Goal: Transaction & Acquisition: Book appointment/travel/reservation

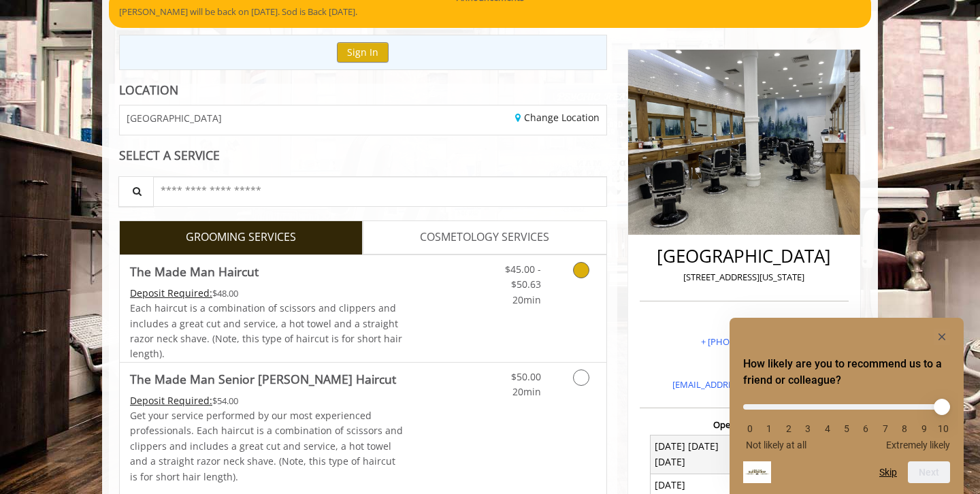
scroll to position [129, 0]
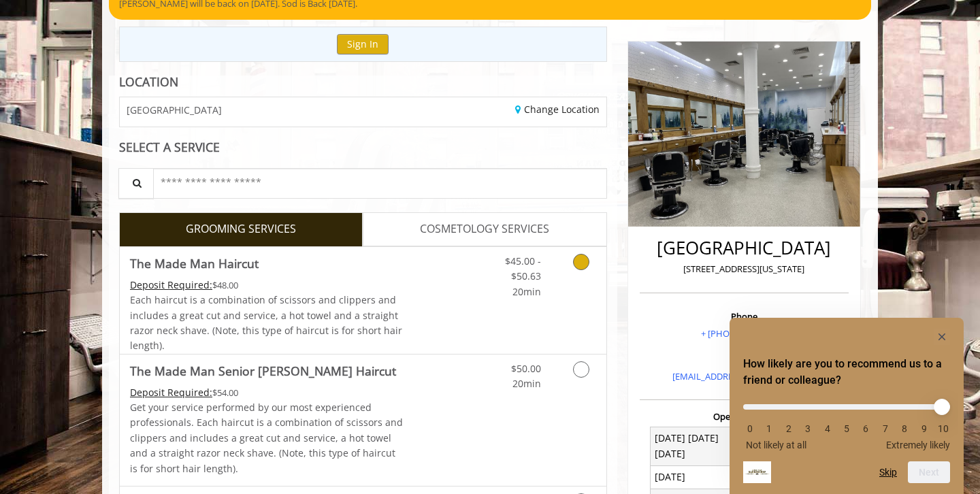
click at [582, 261] on icon "Grooming services" at bounding box center [581, 262] width 16 height 16
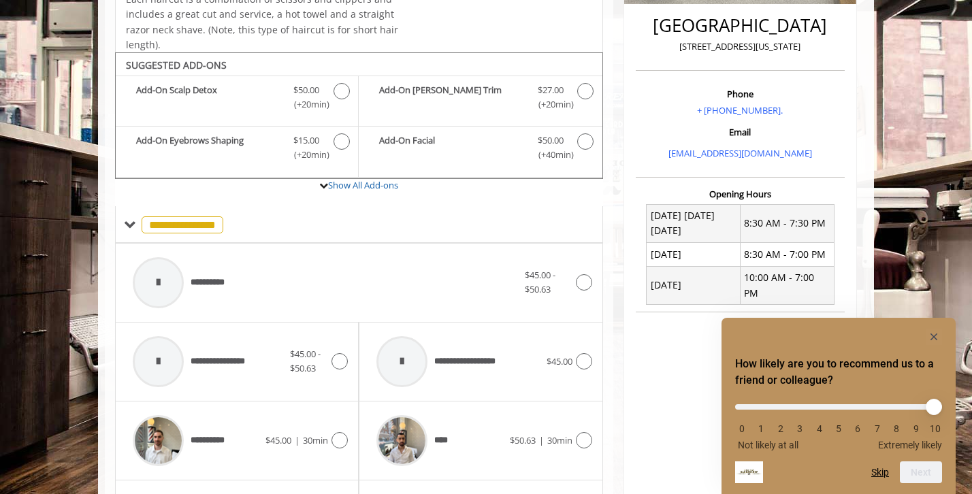
scroll to position [403, 0]
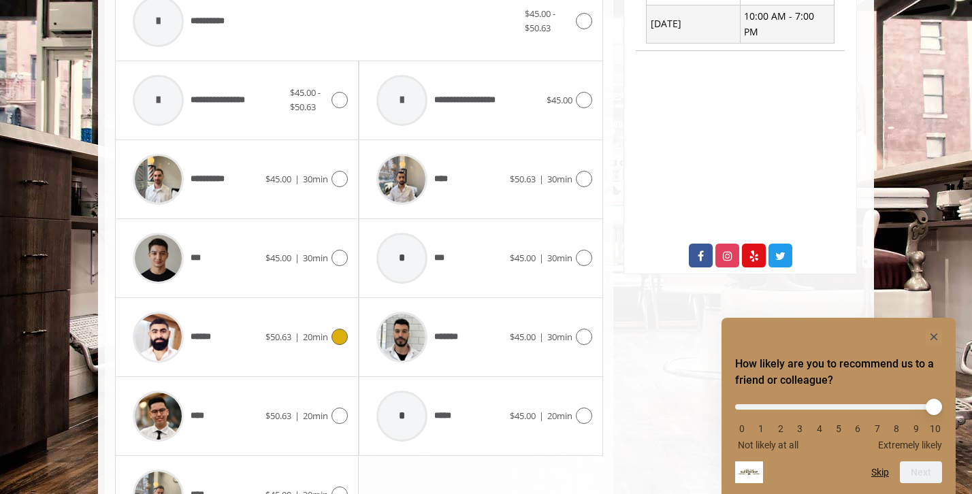
click at [325, 331] on span "20min" at bounding box center [315, 337] width 25 height 12
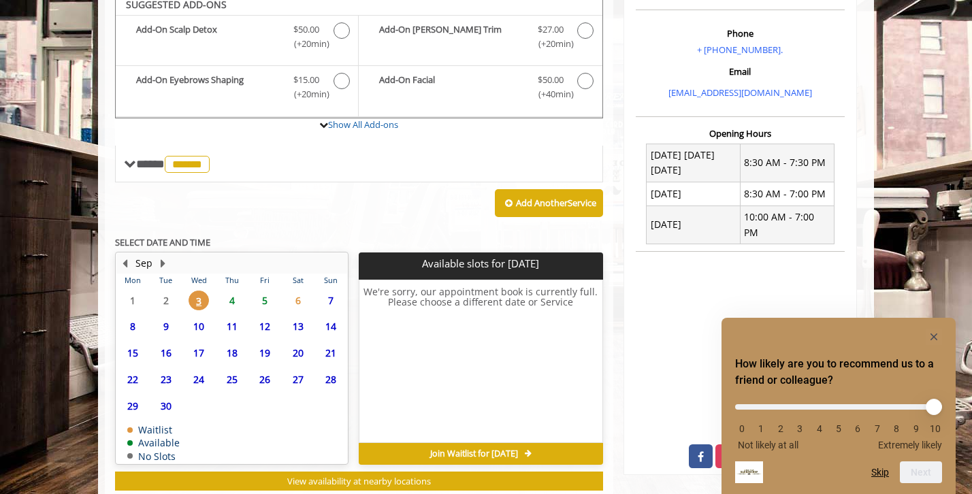
scroll to position [448, 0]
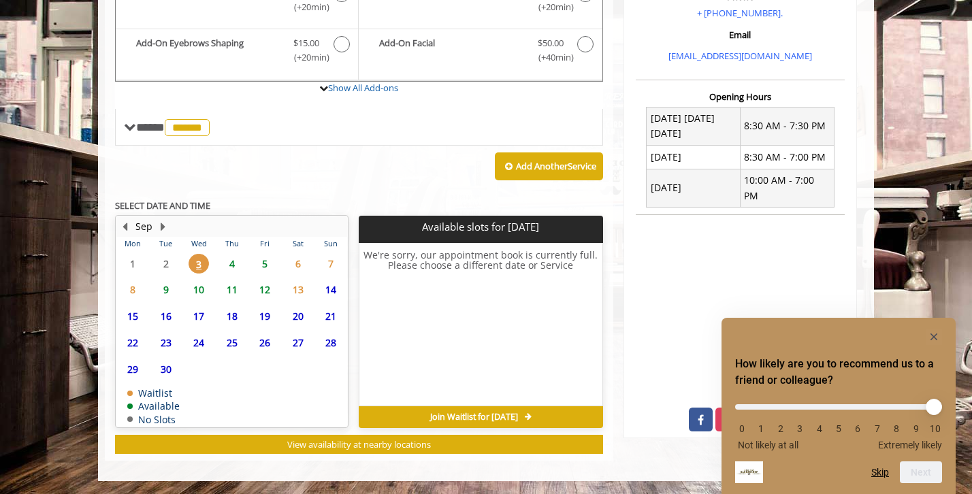
click at [200, 288] on span "10" at bounding box center [198, 290] width 20 height 20
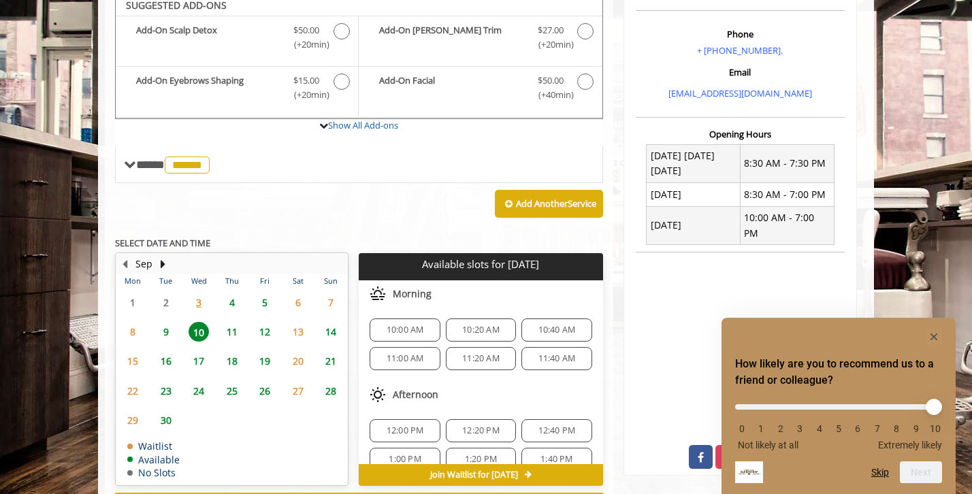
scroll to position [404, 0]
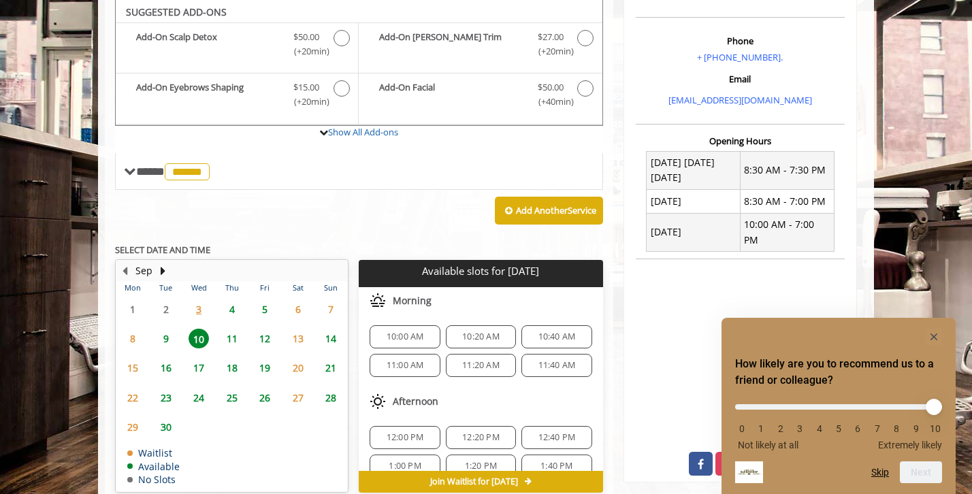
click at [169, 371] on span "16" at bounding box center [166, 368] width 20 height 20
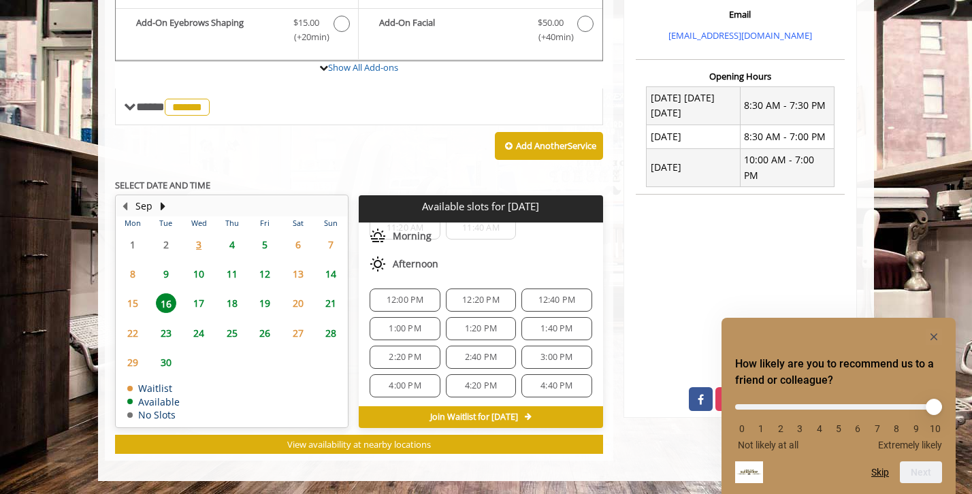
scroll to position [147, 0]
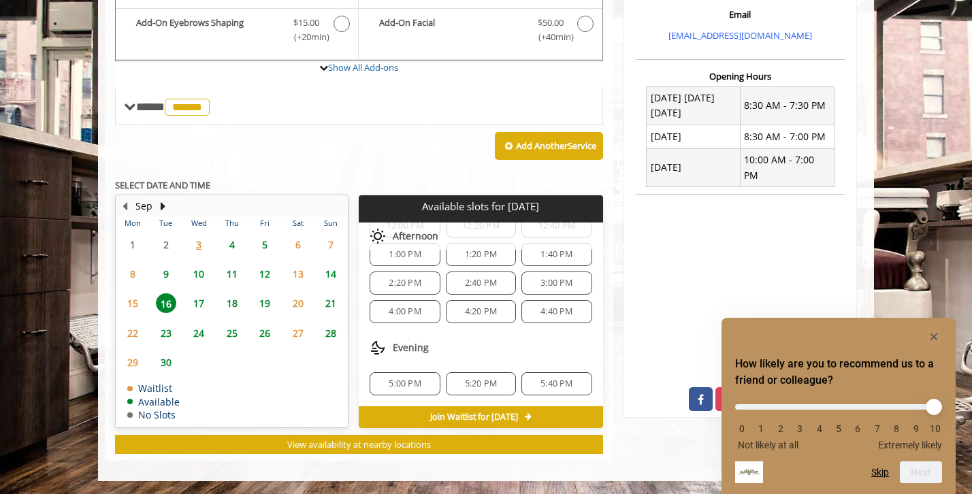
click at [165, 327] on span "23" at bounding box center [166, 333] width 20 height 20
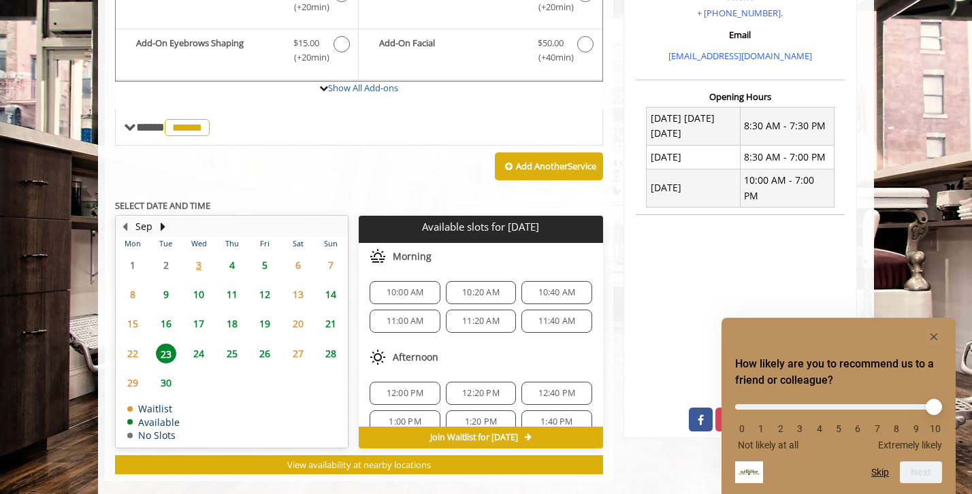
scroll to position [469, 0]
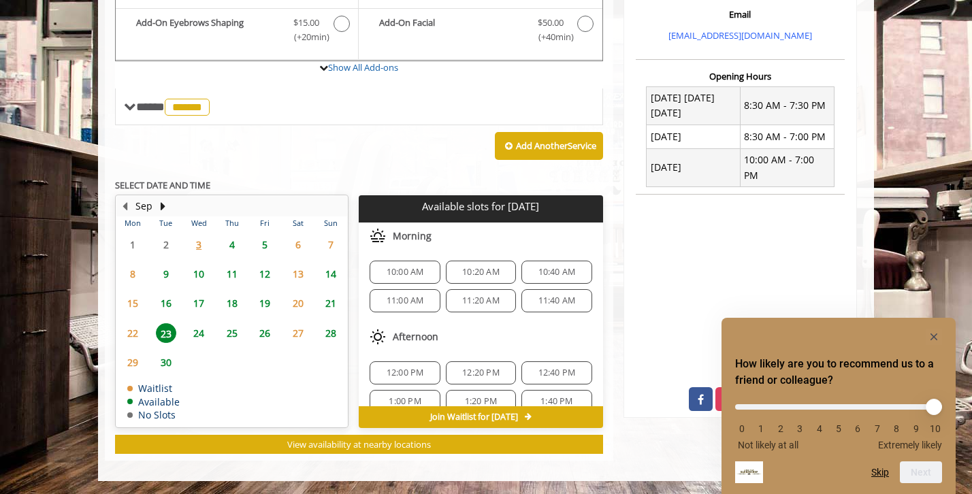
click at [167, 299] on span "16" at bounding box center [166, 303] width 20 height 20
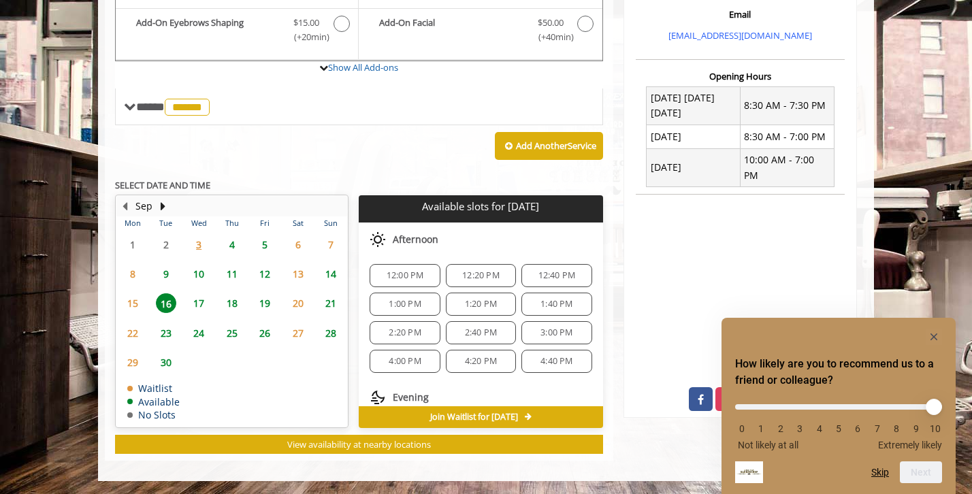
scroll to position [102, 0]
click at [398, 328] on span "2:20 PM" at bounding box center [404, 327] width 32 height 11
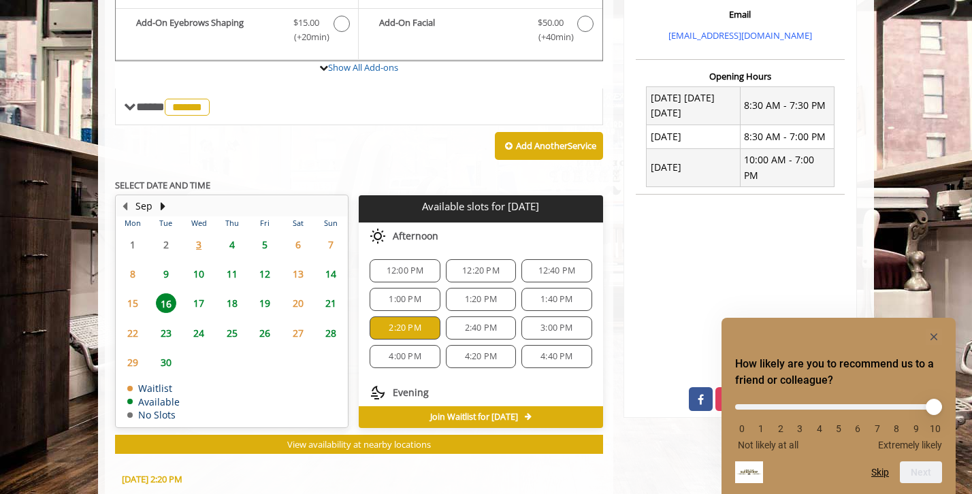
scroll to position [715, 0]
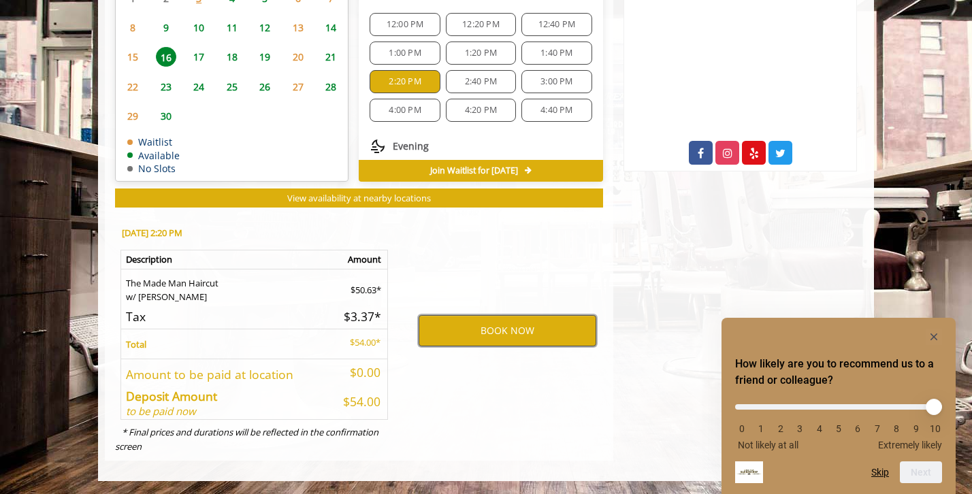
click at [555, 336] on button "BOOK NOW" at bounding box center [507, 330] width 178 height 31
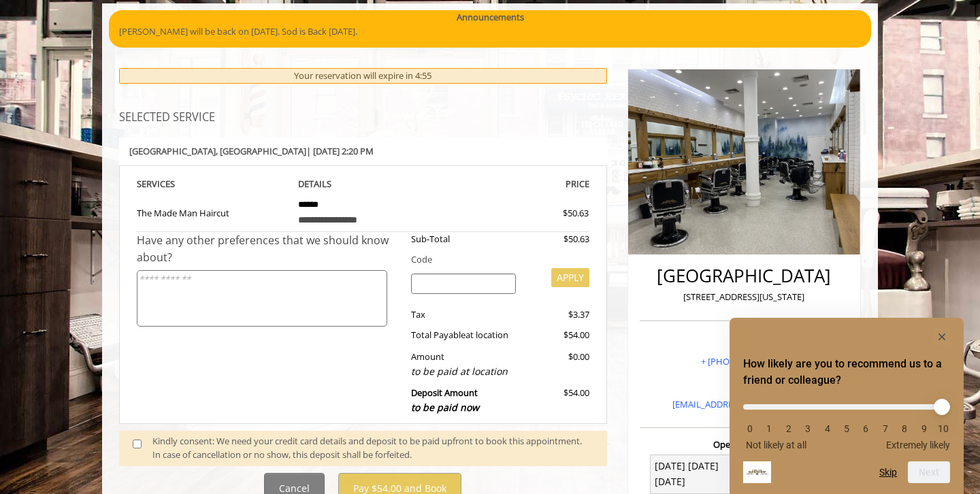
scroll to position [154, 0]
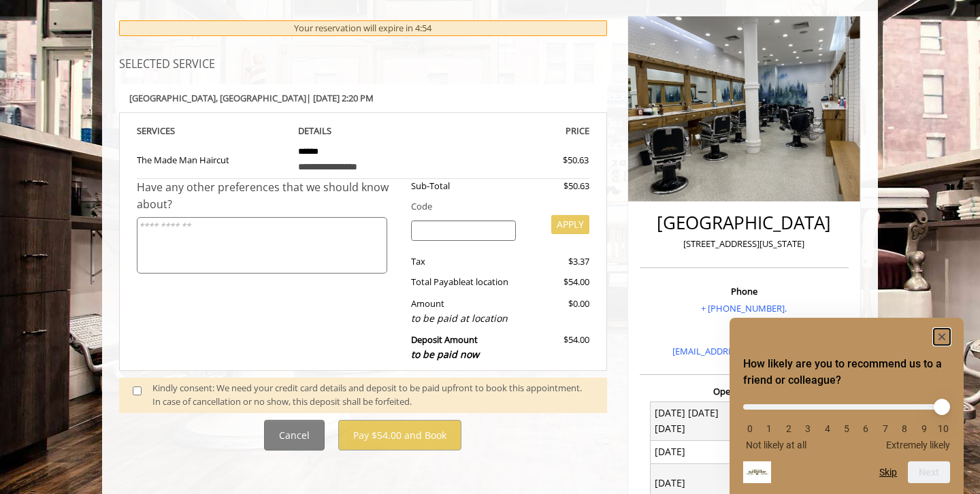
click at [941, 334] on rect "Hide survey" at bounding box center [941, 337] width 16 height 16
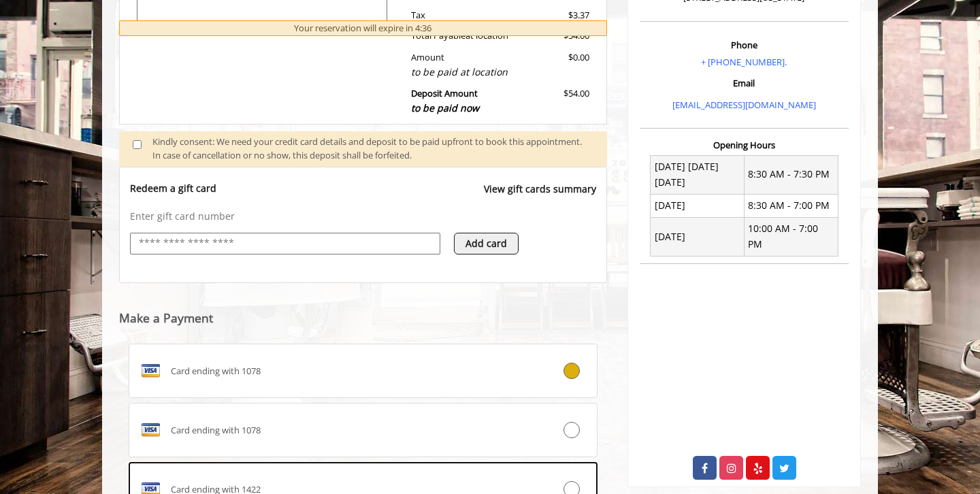
scroll to position [423, 0]
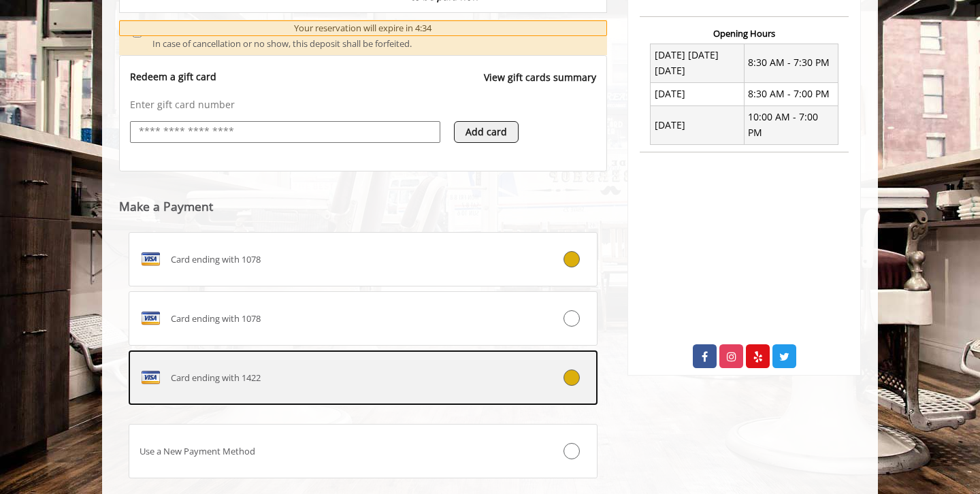
click at [567, 374] on icon at bounding box center [571, 377] width 16 height 16
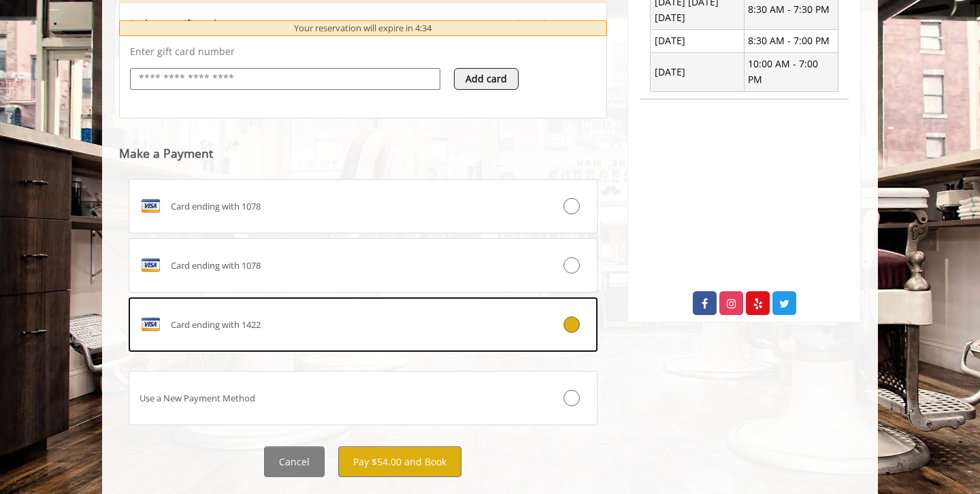
scroll to position [595, 0]
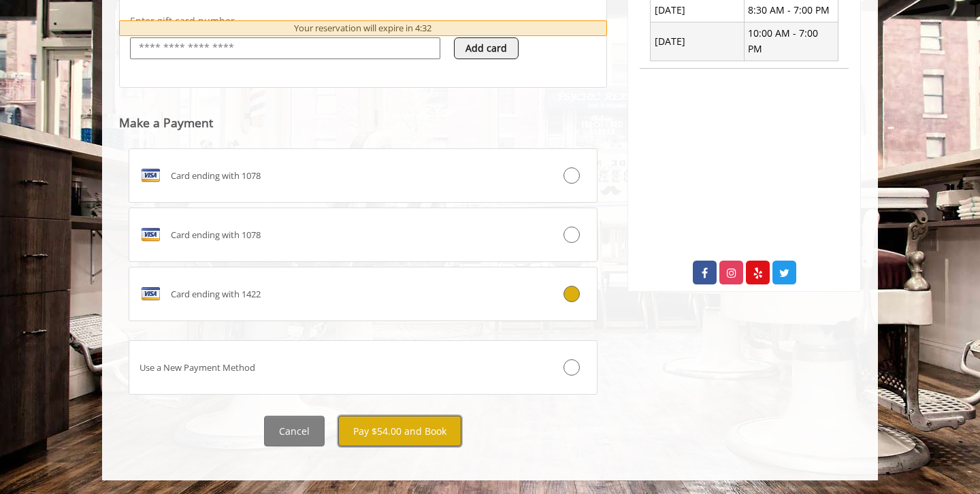
click at [379, 429] on button "Pay $54.00 and Book" at bounding box center [399, 431] width 123 height 31
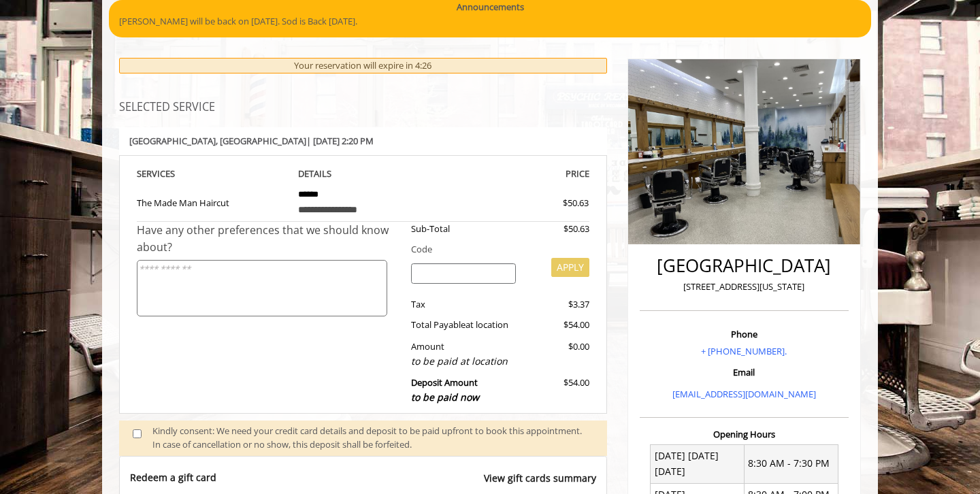
scroll to position [0, 0]
